Goal: Transaction & Acquisition: Purchase product/service

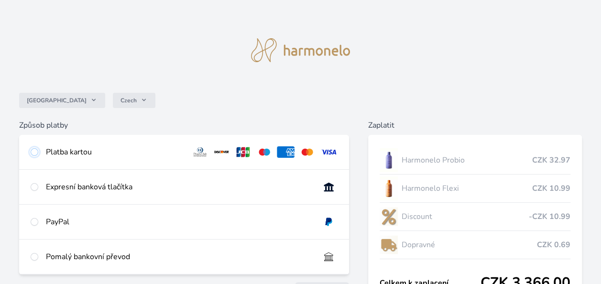
click at [34, 153] on input "radio" at bounding box center [35, 152] width 8 height 8
radio input "true"
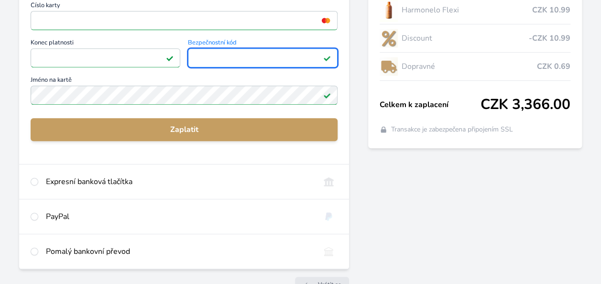
scroll to position [195, 0]
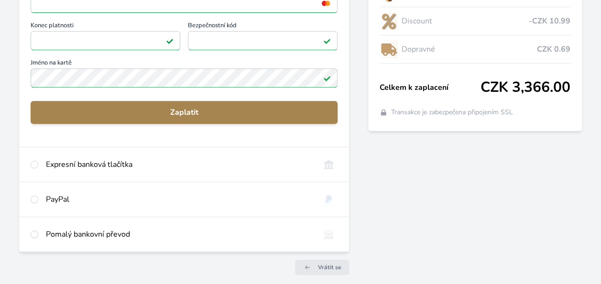
click at [269, 110] on span "Zaplatit" at bounding box center [184, 112] width 292 height 11
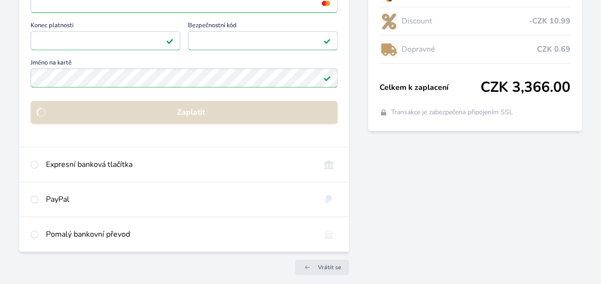
scroll to position [131, 0]
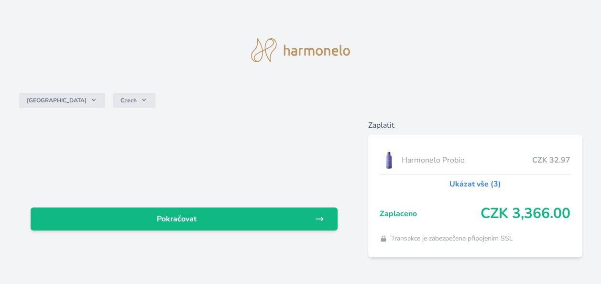
scroll to position [15, 0]
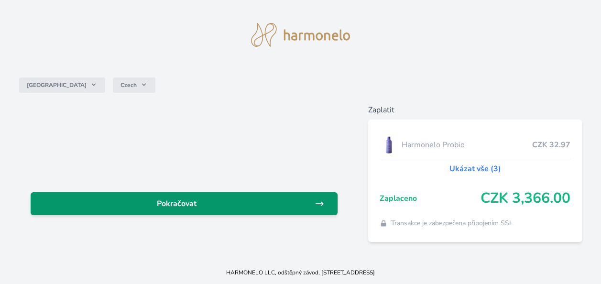
click at [315, 199] on icon at bounding box center [319, 204] width 10 height 10
